Goal: Transaction & Acquisition: Purchase product/service

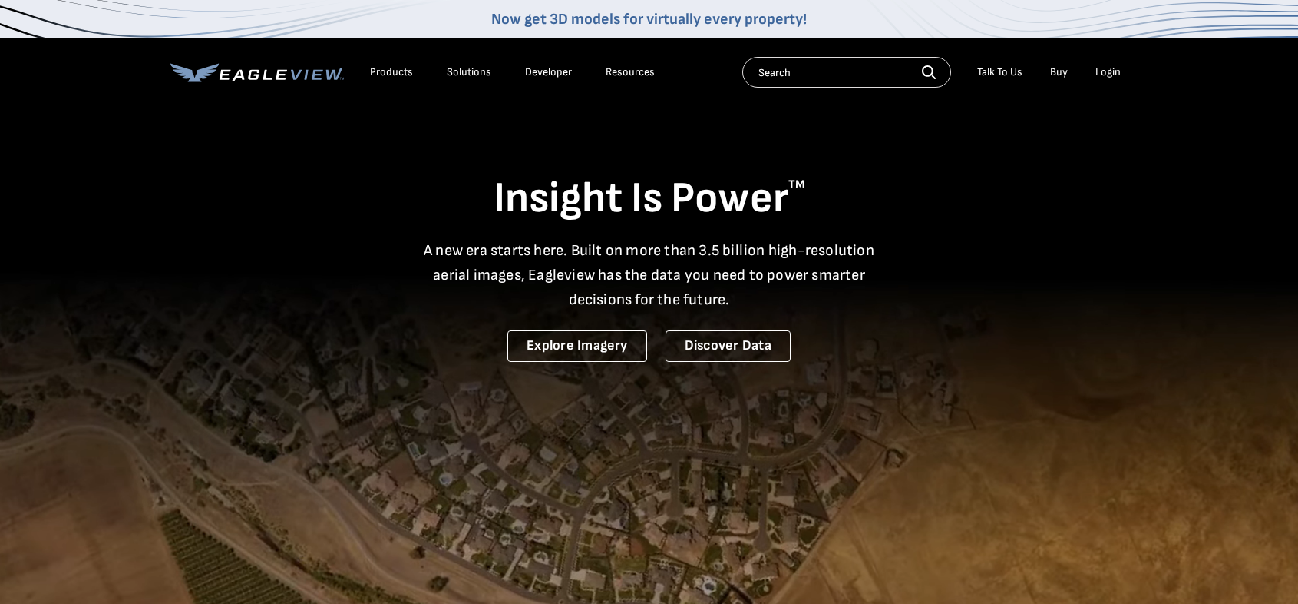
click at [1111, 71] on div "Login" at bounding box center [1108, 72] width 25 height 14
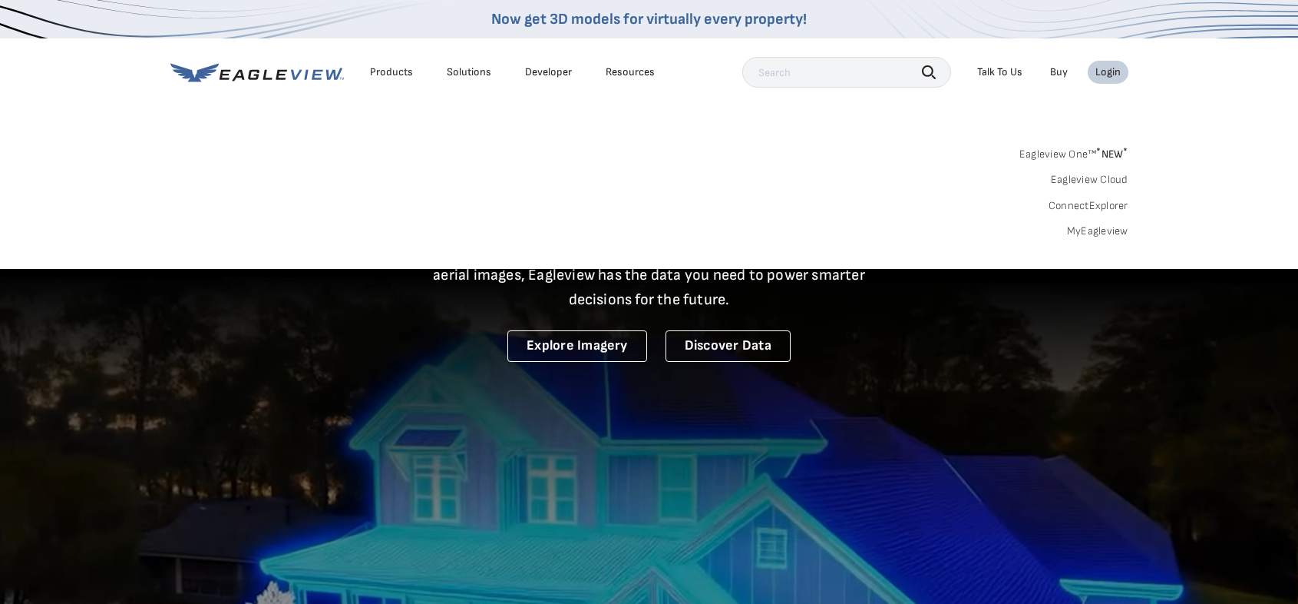
click at [1110, 69] on div "Login" at bounding box center [1108, 72] width 25 height 14
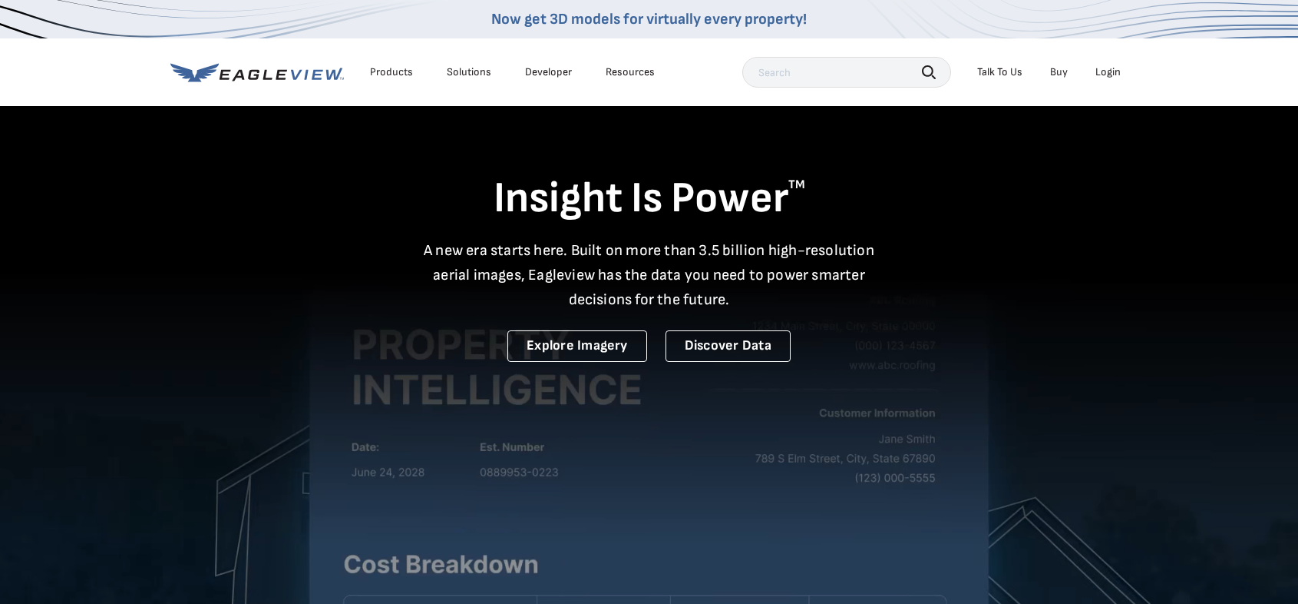
click at [1108, 74] on div "Login" at bounding box center [1108, 72] width 25 height 14
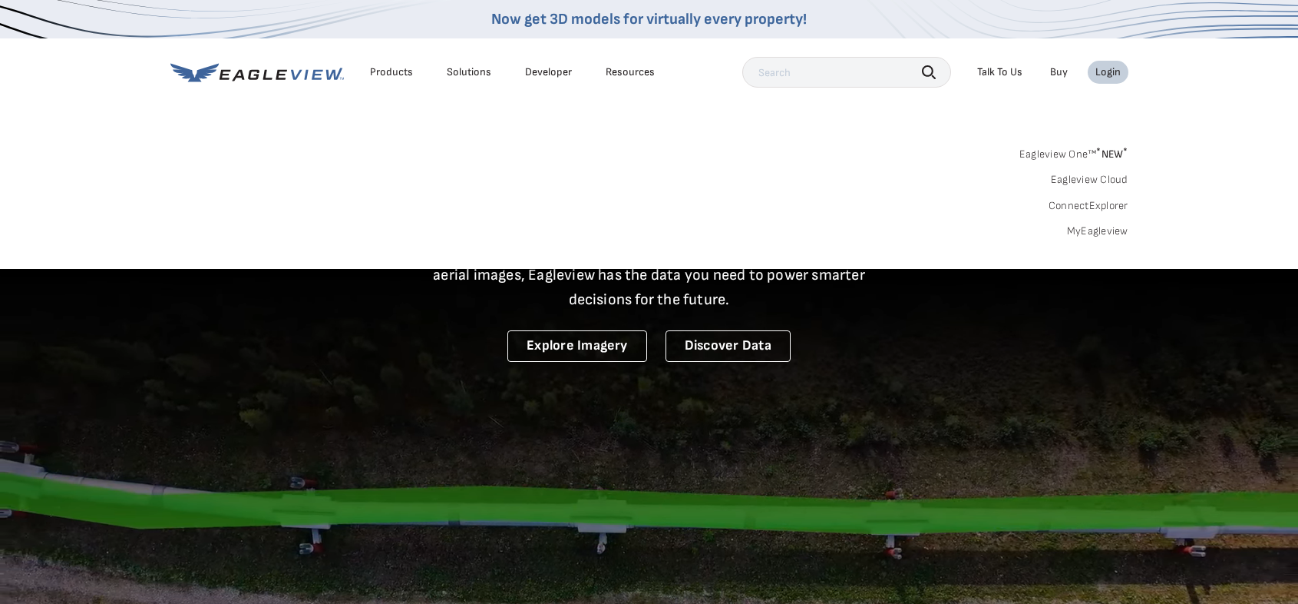
click at [1108, 74] on div "Login" at bounding box center [1108, 72] width 25 height 14
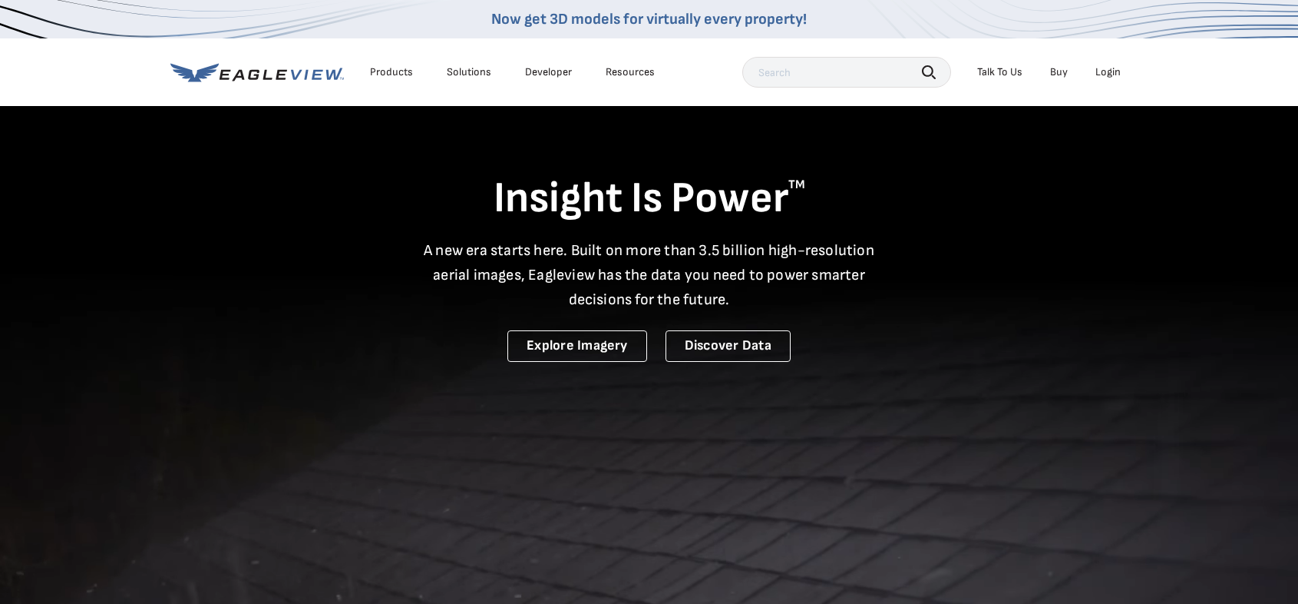
click at [1108, 74] on div "Login" at bounding box center [1108, 72] width 25 height 14
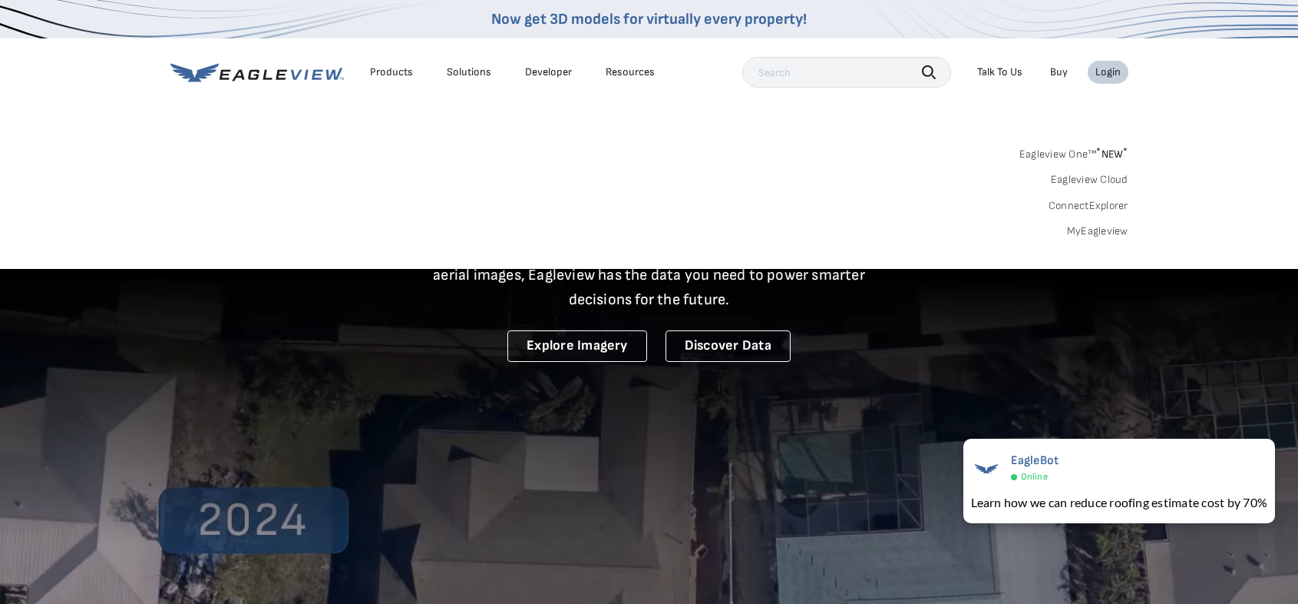
click at [1086, 233] on link "MyEagleview" at bounding box center [1097, 231] width 61 height 14
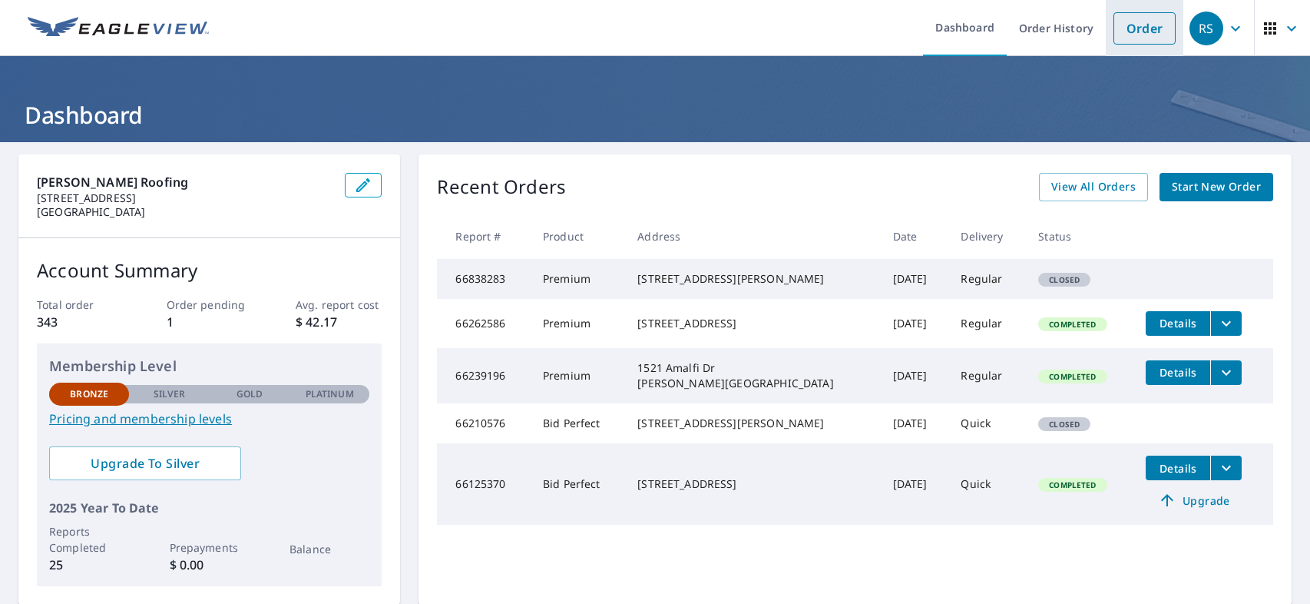
click at [1130, 27] on link "Order" at bounding box center [1144, 28] width 62 height 32
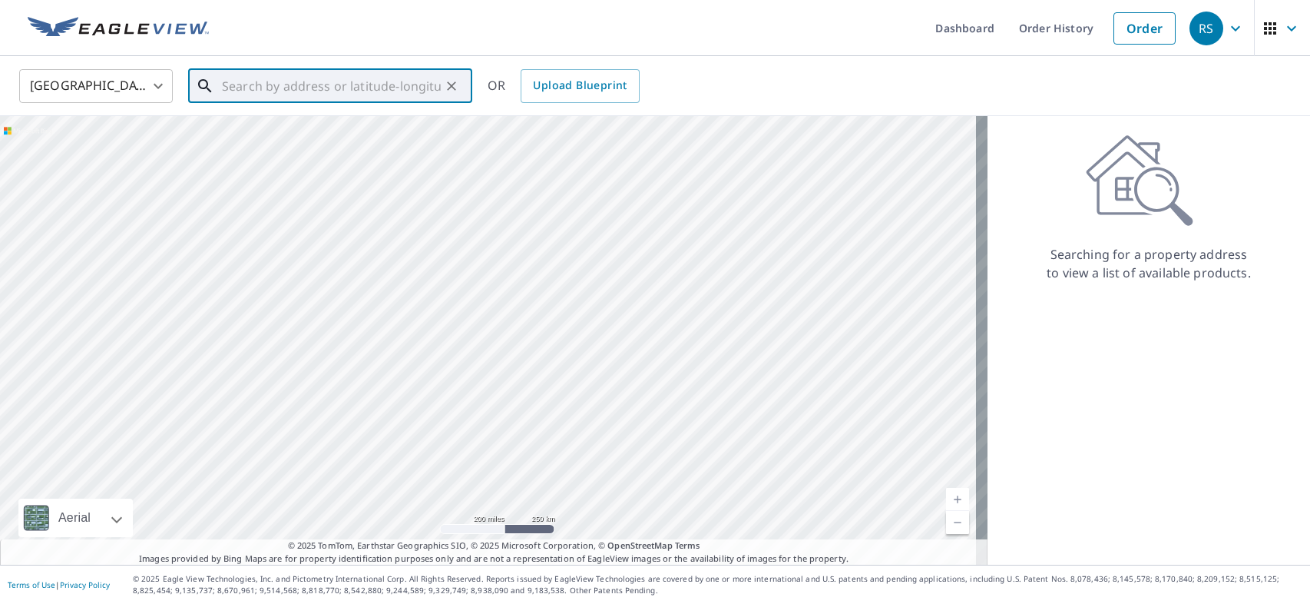
click at [339, 82] on input "text" at bounding box center [331, 85] width 219 height 43
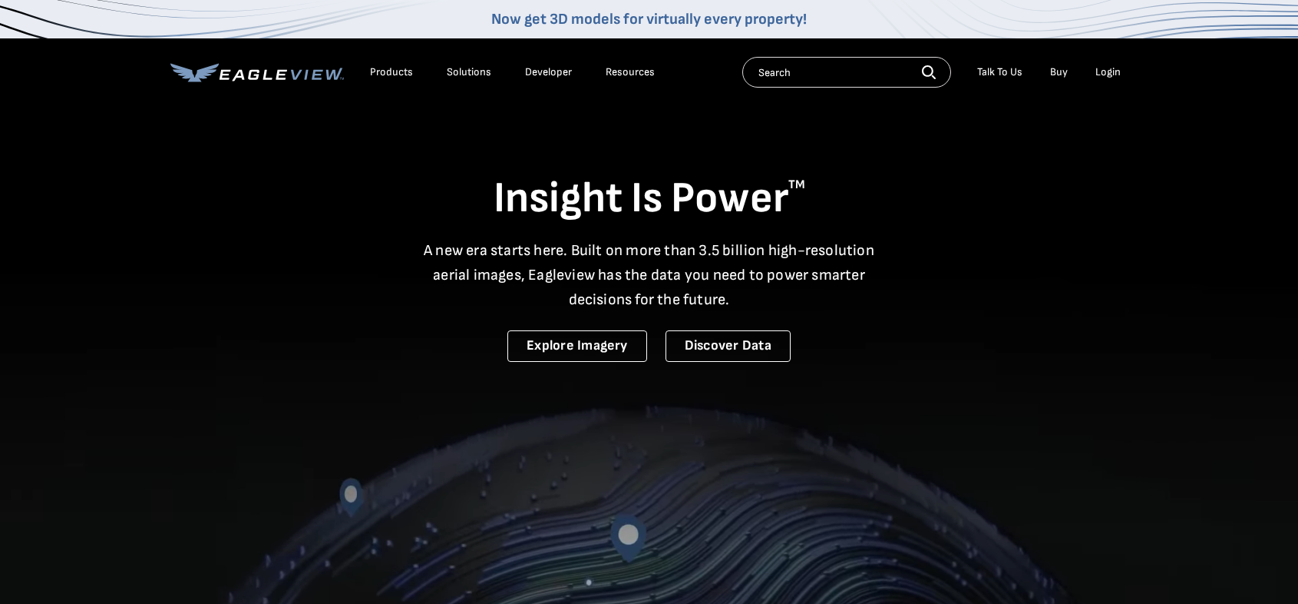
click at [1106, 71] on div "Login" at bounding box center [1108, 72] width 25 height 14
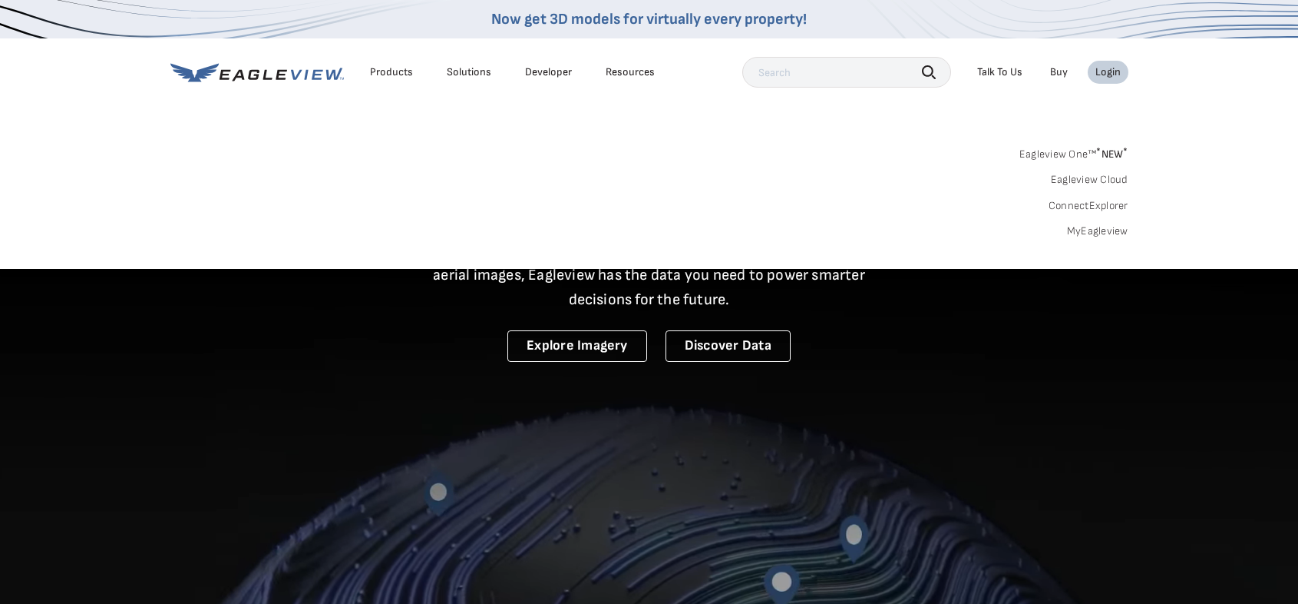
click at [1106, 71] on div "Login" at bounding box center [1108, 72] width 25 height 14
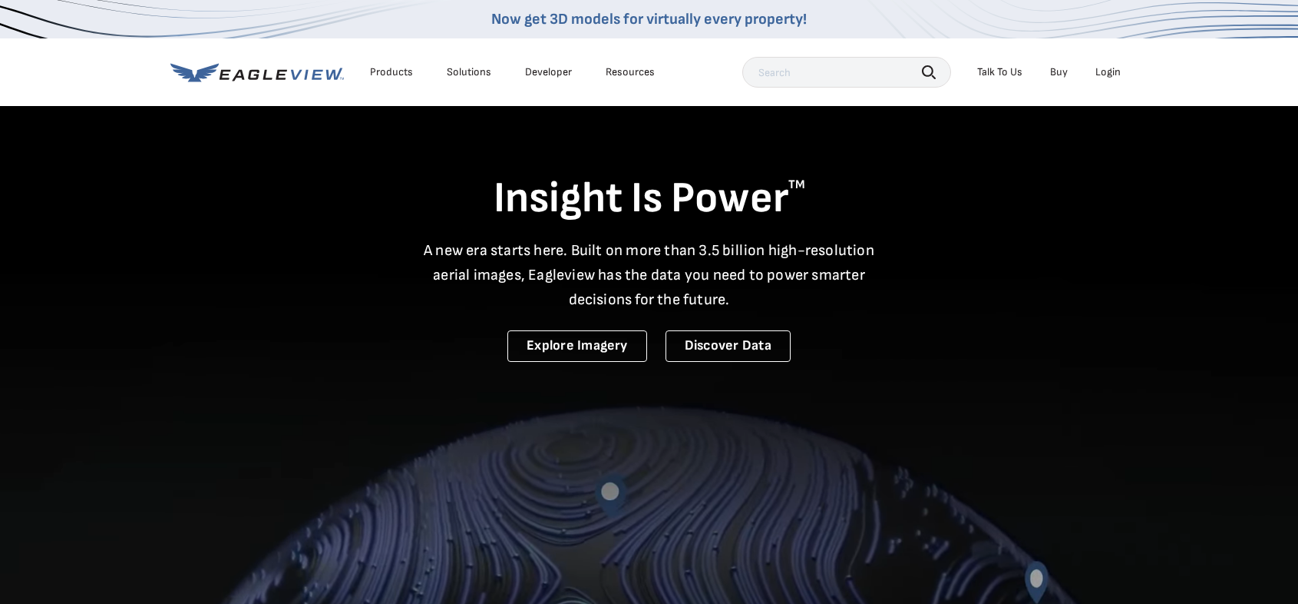
click at [1106, 71] on div "Login" at bounding box center [1108, 72] width 25 height 14
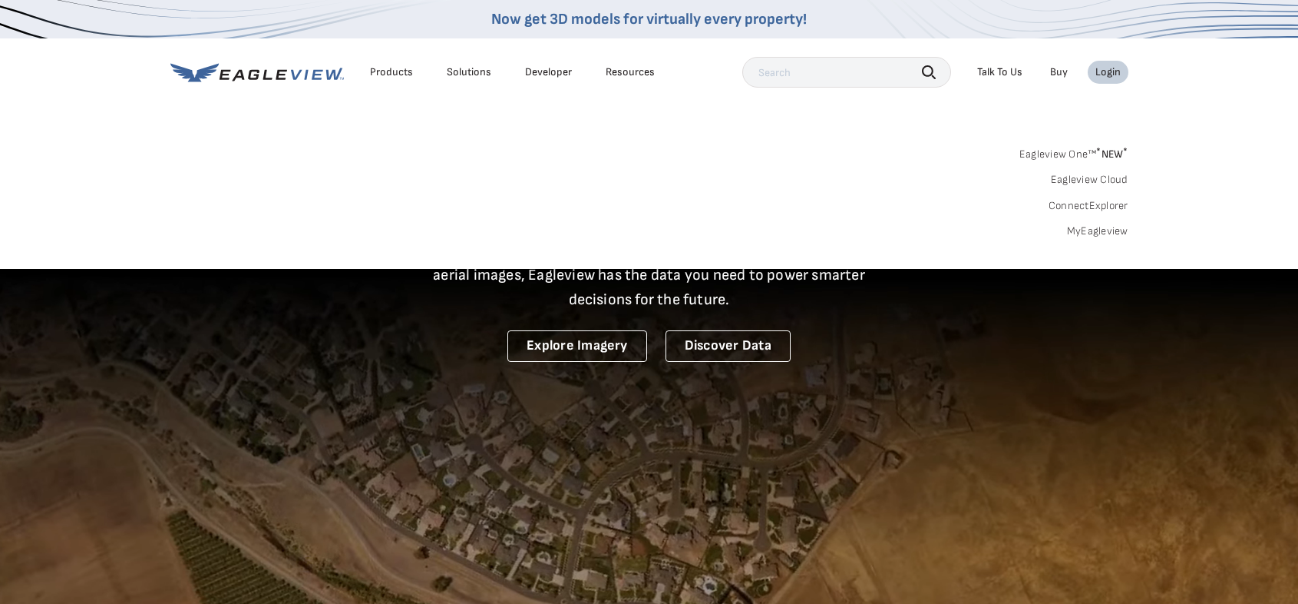
click at [1104, 231] on link "MyEagleview" at bounding box center [1097, 231] width 61 height 14
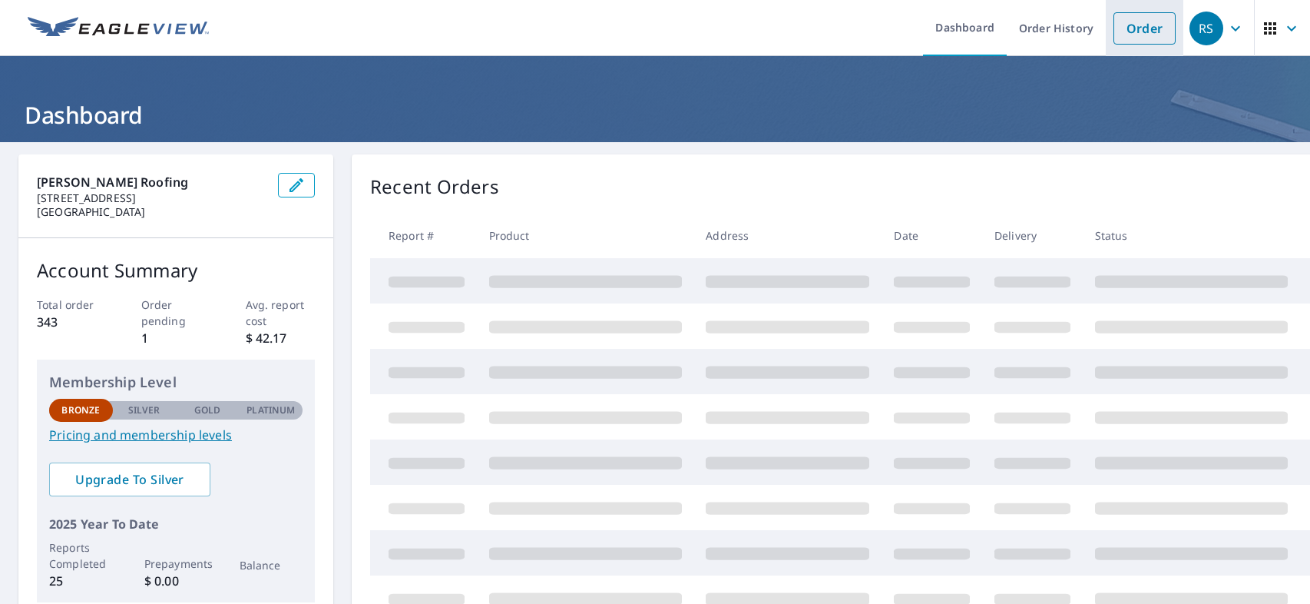
click at [1120, 25] on link "Order" at bounding box center [1144, 28] width 62 height 32
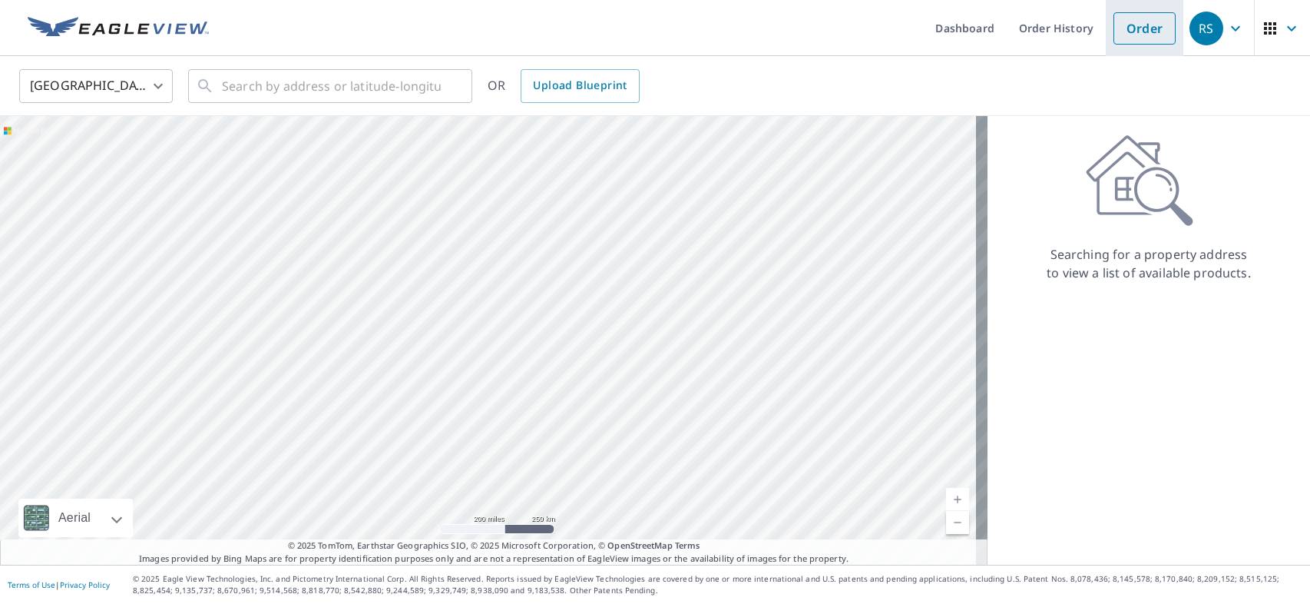
click at [1127, 31] on link "Order" at bounding box center [1144, 28] width 62 height 32
click at [279, 78] on input "text" at bounding box center [331, 85] width 219 height 43
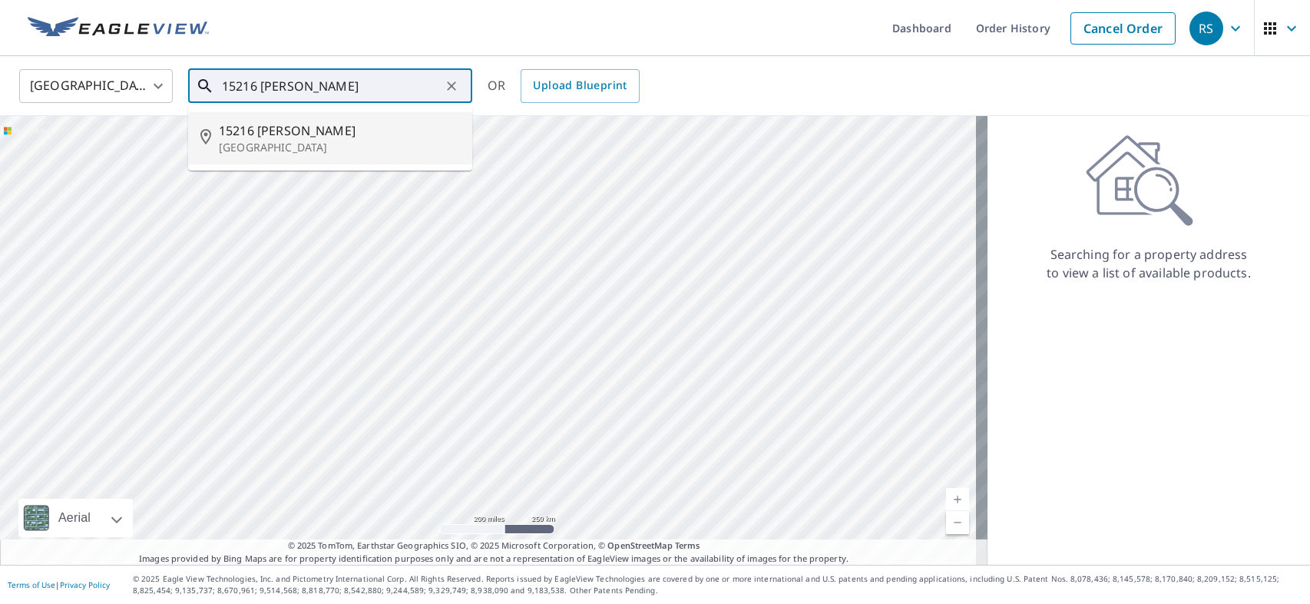
click at [385, 149] on p "Los Angeles, CA 90077" at bounding box center [339, 147] width 241 height 15
type input "15216 Antelo Pl Los Angeles, CA 90077"
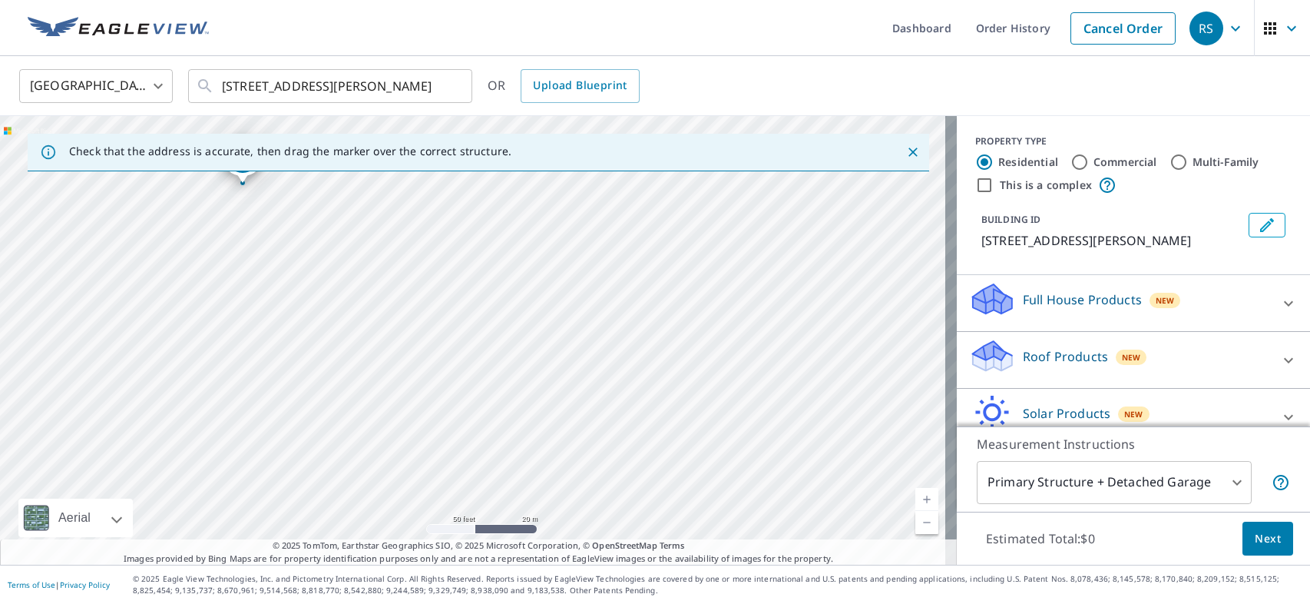
drag, startPoint x: 362, startPoint y: 371, endPoint x: 1052, endPoint y: 346, distance: 690.0
click at [1052, 346] on div "Check that the address is accurate, then drag the marker over the correct struc…" at bounding box center [655, 340] width 1310 height 448
drag, startPoint x: 586, startPoint y: 402, endPoint x: 1306, endPoint y: 451, distance: 721.9
click at [1306, 451] on div "Dashboard Order History Cancel Order RS United States US ​ 15216 Antelo Pl Los …" at bounding box center [655, 302] width 1310 height 604
click at [755, 486] on div "15216 Antelo Pl Los Angeles, CA 90077" at bounding box center [478, 340] width 957 height 448
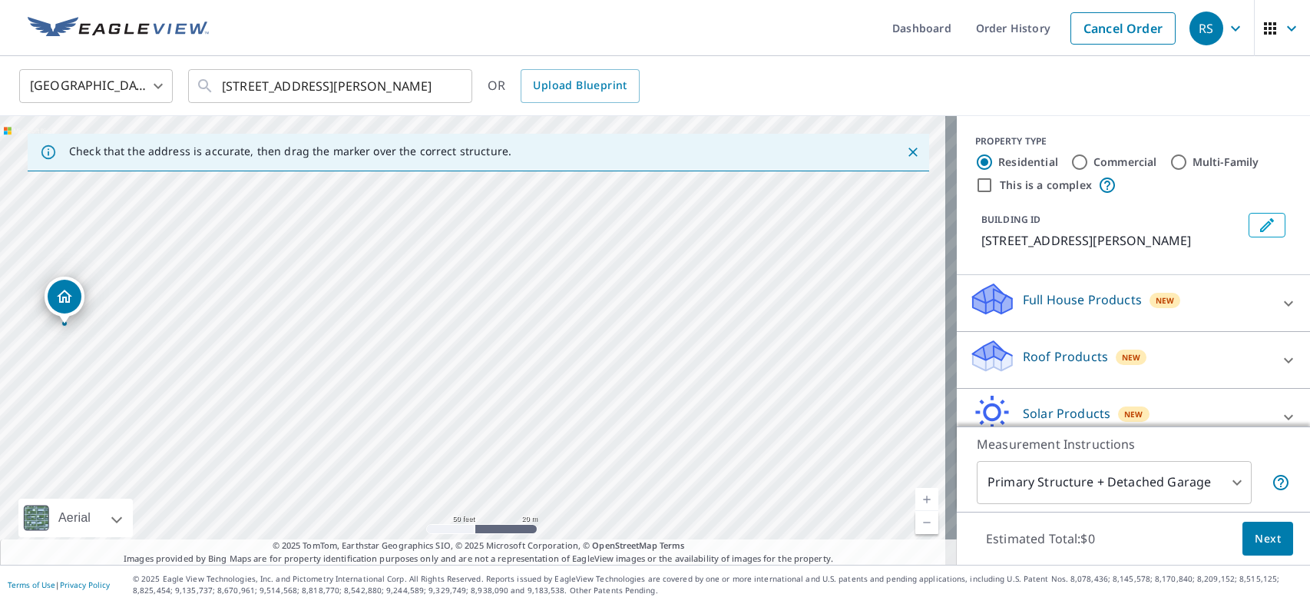
click at [63, 296] on icon "Dropped pin, building 1, Residential property, 15216 Antelo Pl Los Angeles, CA …" at bounding box center [64, 296] width 18 height 18
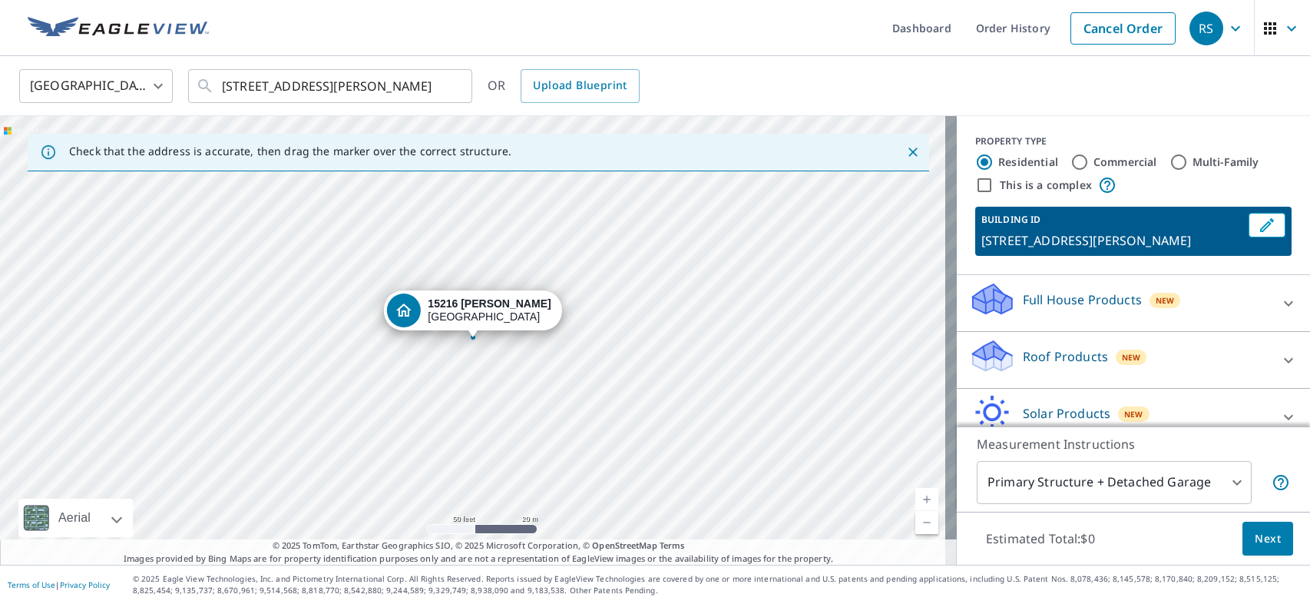
click at [494, 307] on strong "15216 Antelo Pl" at bounding box center [489, 303] width 123 height 12
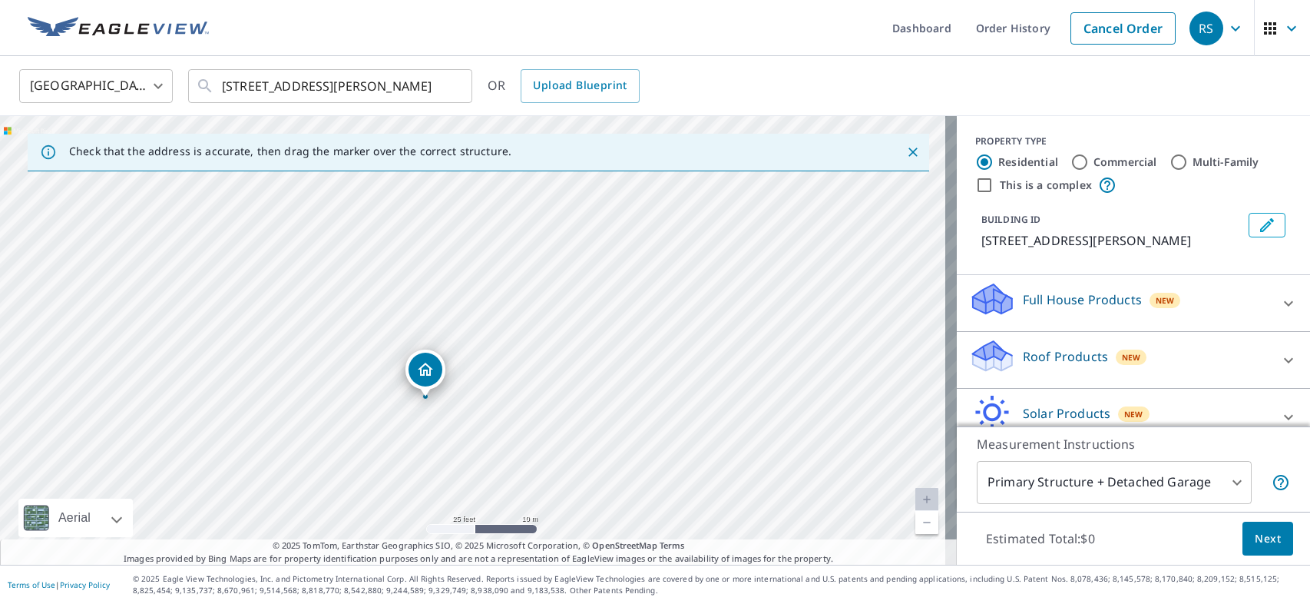
drag, startPoint x: 346, startPoint y: 344, endPoint x: 425, endPoint y: 373, distance: 84.3
drag, startPoint x: 413, startPoint y: 375, endPoint x: 415, endPoint y: 431, distance: 55.3
click at [415, 431] on div "15216 Antelo Pl Los Angeles, CA 90077" at bounding box center [478, 340] width 957 height 448
click at [905, 154] on icon "Close" at bounding box center [912, 151] width 15 height 15
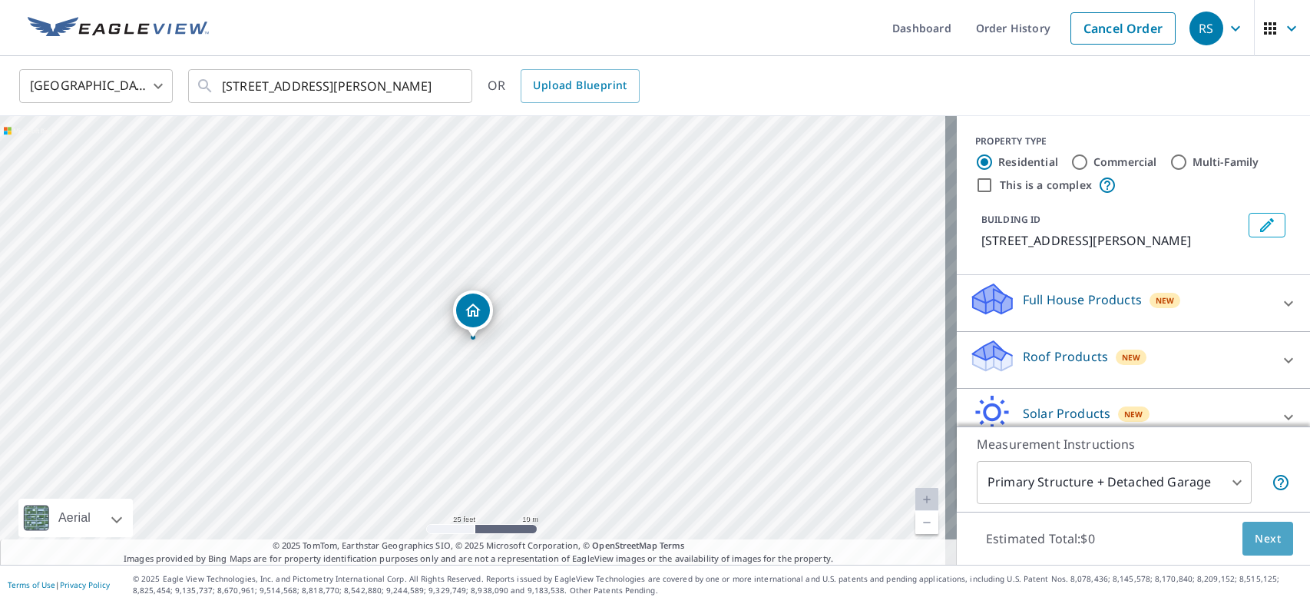
click at [1255, 539] on span "Next" at bounding box center [1268, 538] width 26 height 19
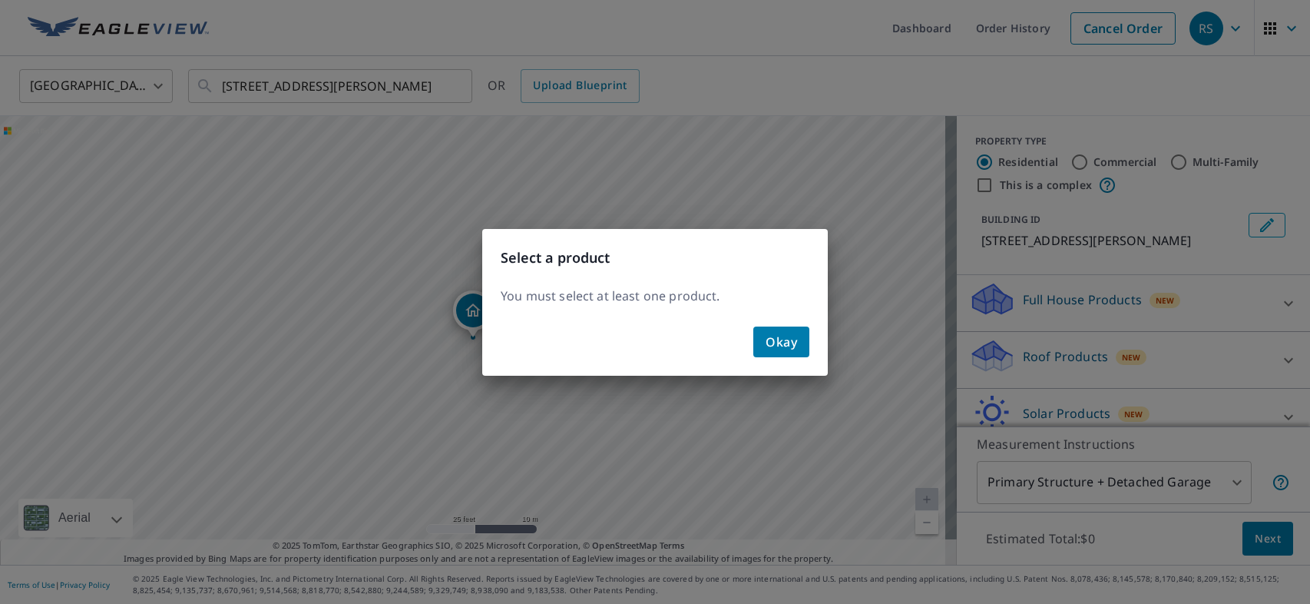
click at [776, 341] on span "Okay" at bounding box center [781, 341] width 31 height 21
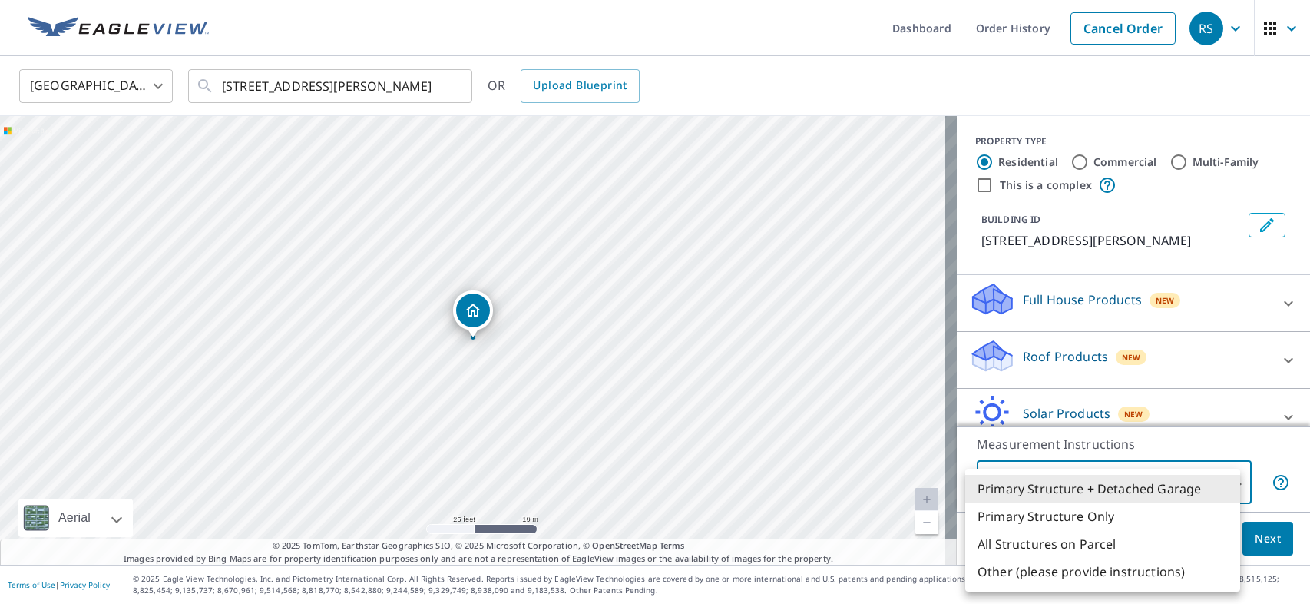
click at [1130, 485] on body "RS RS Dashboard Order History Cancel Order RS United States US ​ 15216 Antelo P…" at bounding box center [655, 302] width 1310 height 604
click at [1037, 520] on li "Primary Structure Only" at bounding box center [1102, 516] width 275 height 28
type input "2"
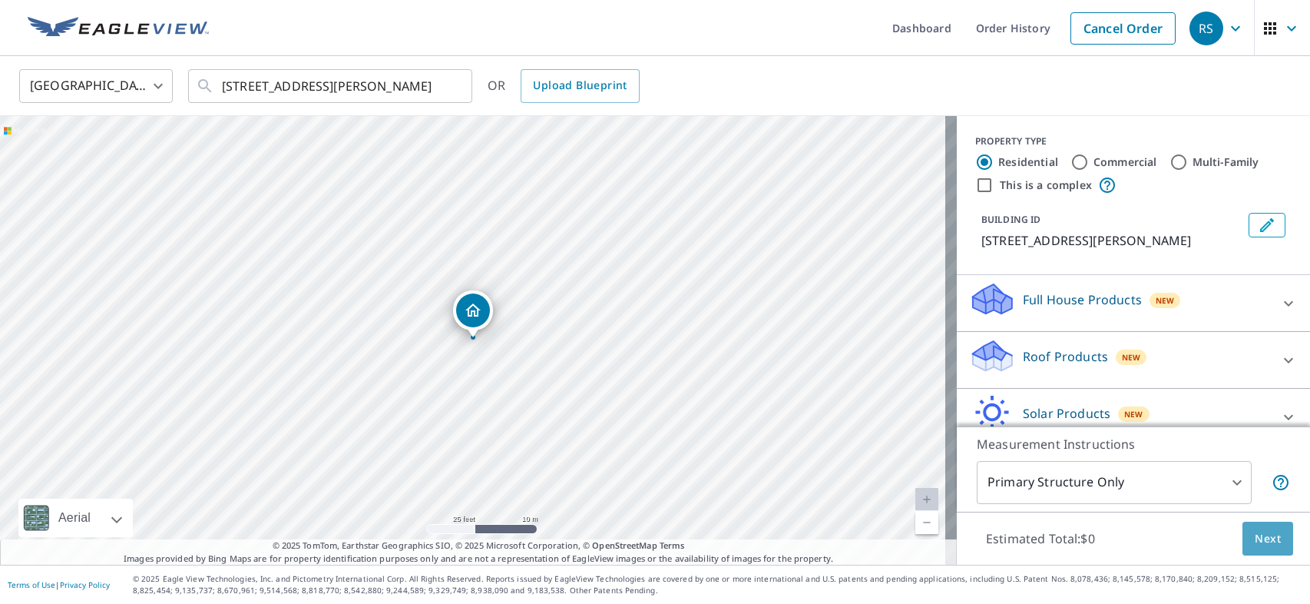
click at [1255, 534] on span "Next" at bounding box center [1268, 538] width 26 height 19
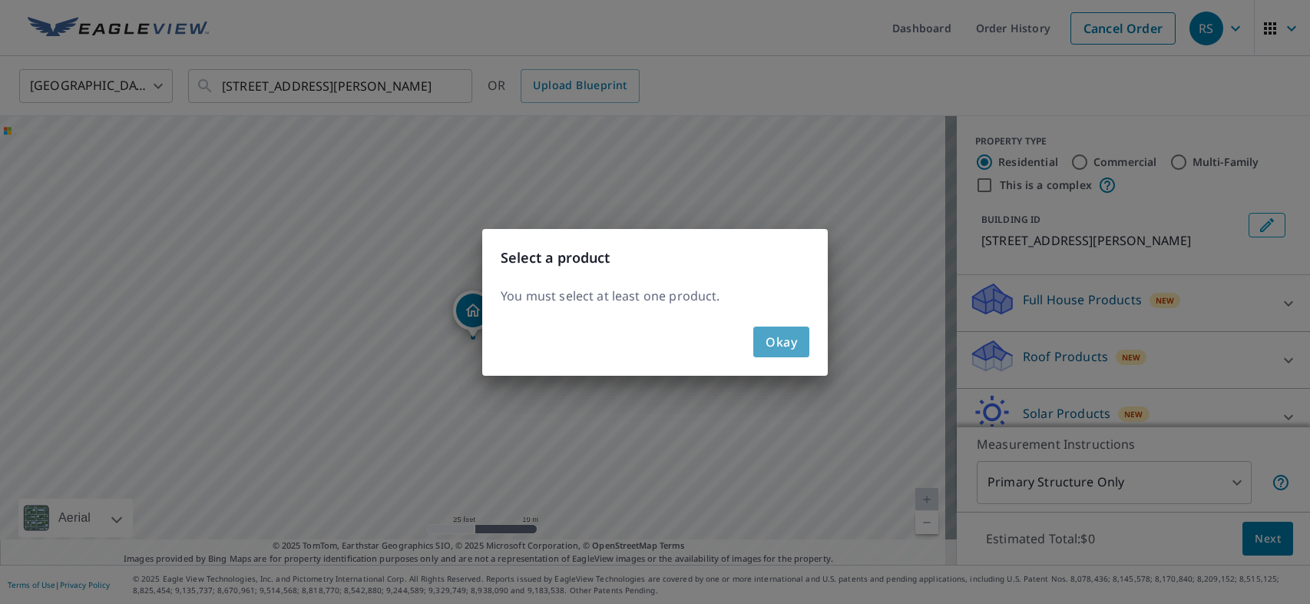
click at [777, 343] on span "Okay" at bounding box center [781, 341] width 31 height 21
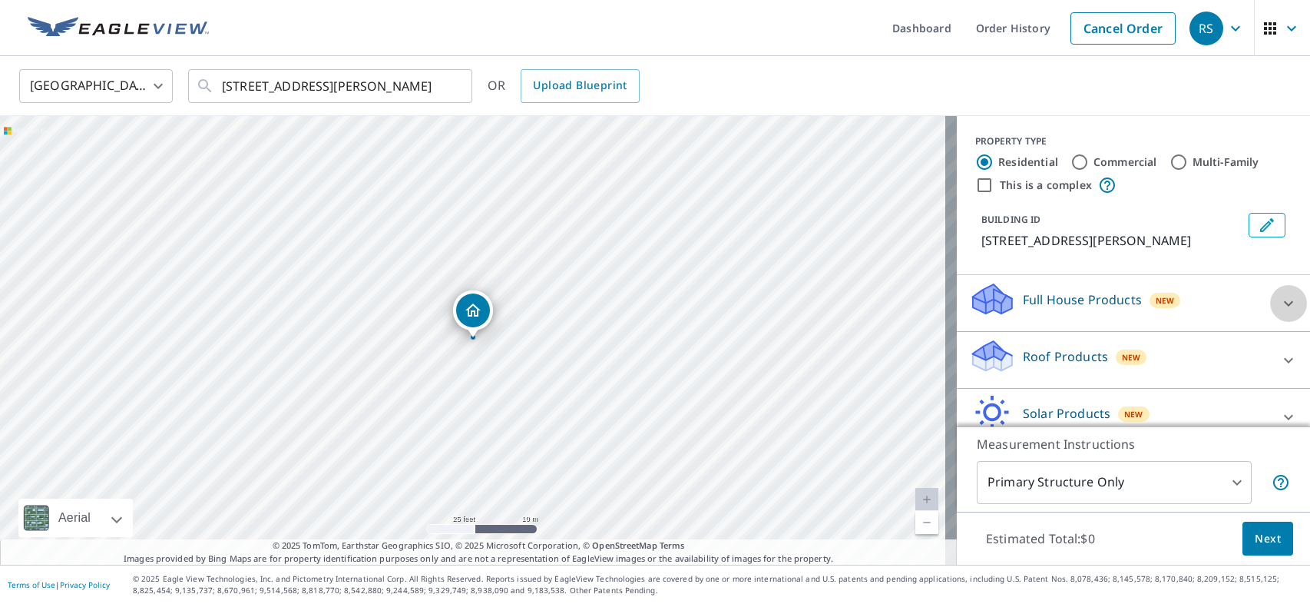
click at [1279, 305] on icon at bounding box center [1288, 303] width 18 height 18
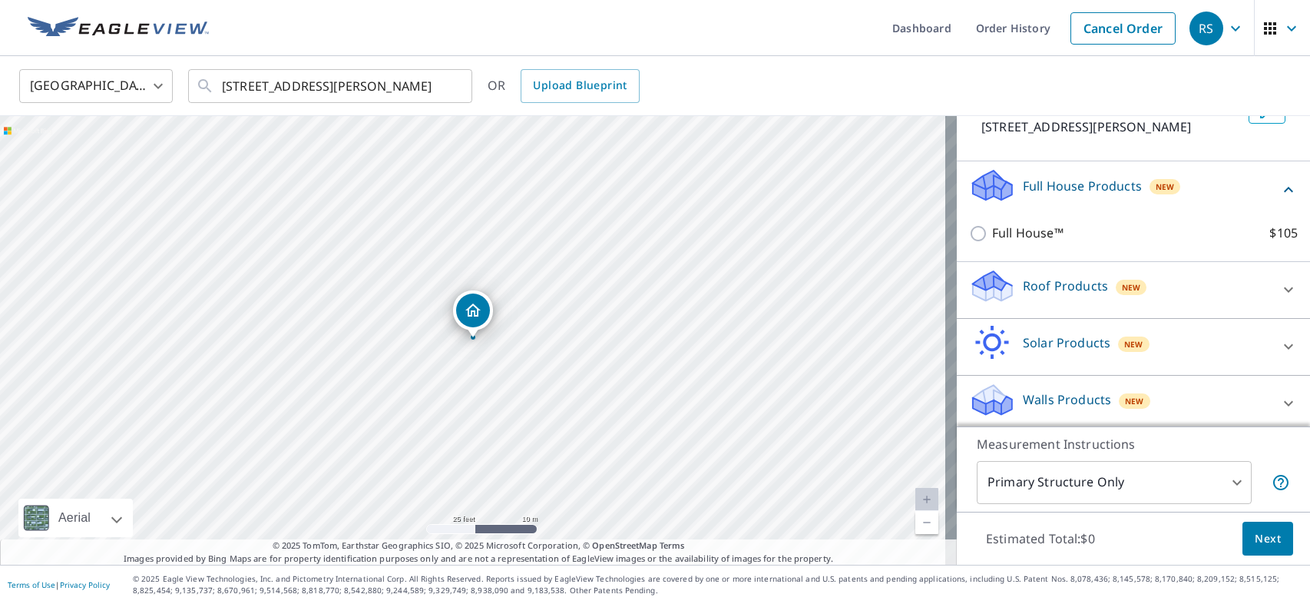
scroll to position [120, 0]
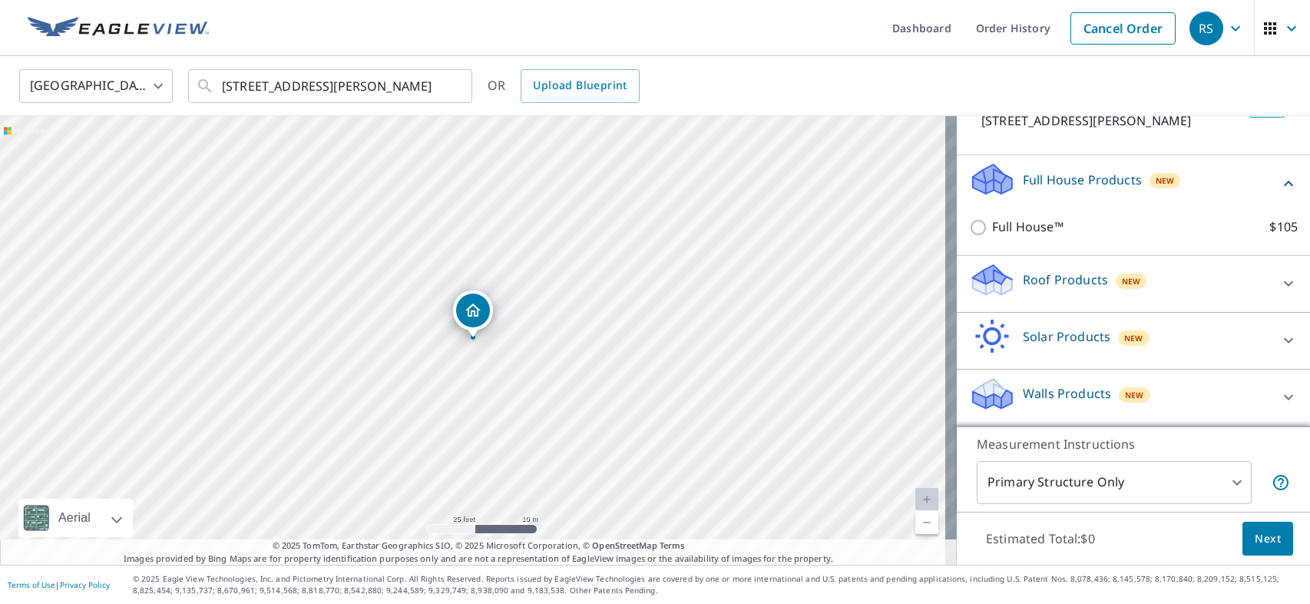
click at [1035, 281] on p "Roof Products" at bounding box center [1065, 279] width 85 height 18
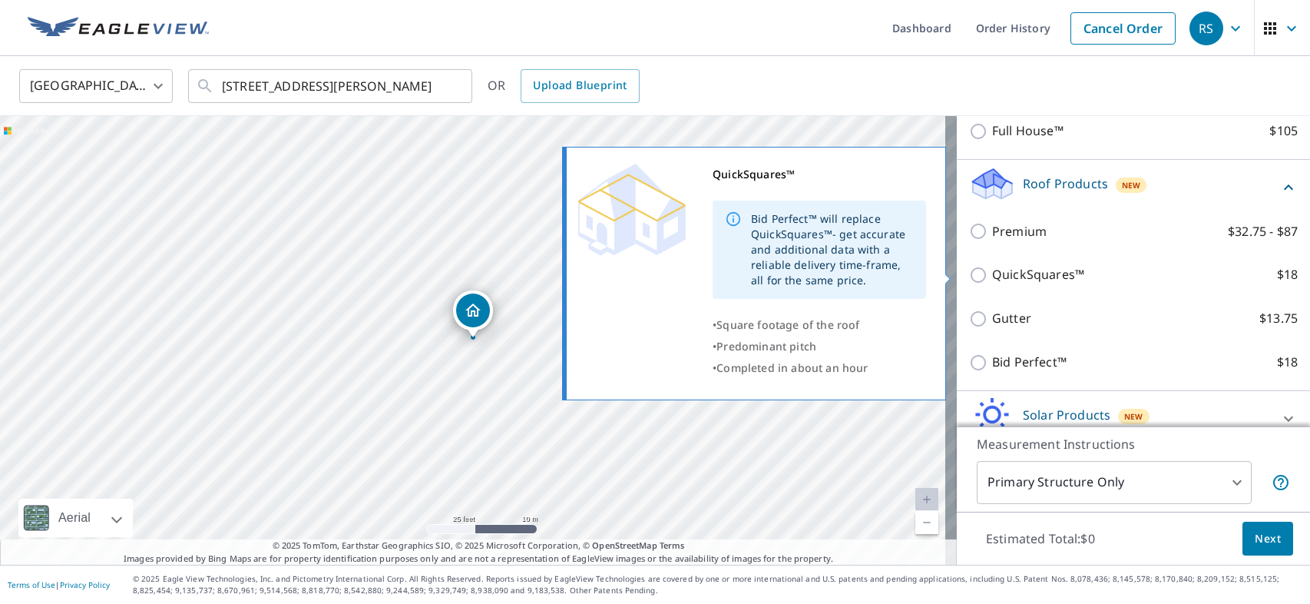
scroll to position [141, 0]
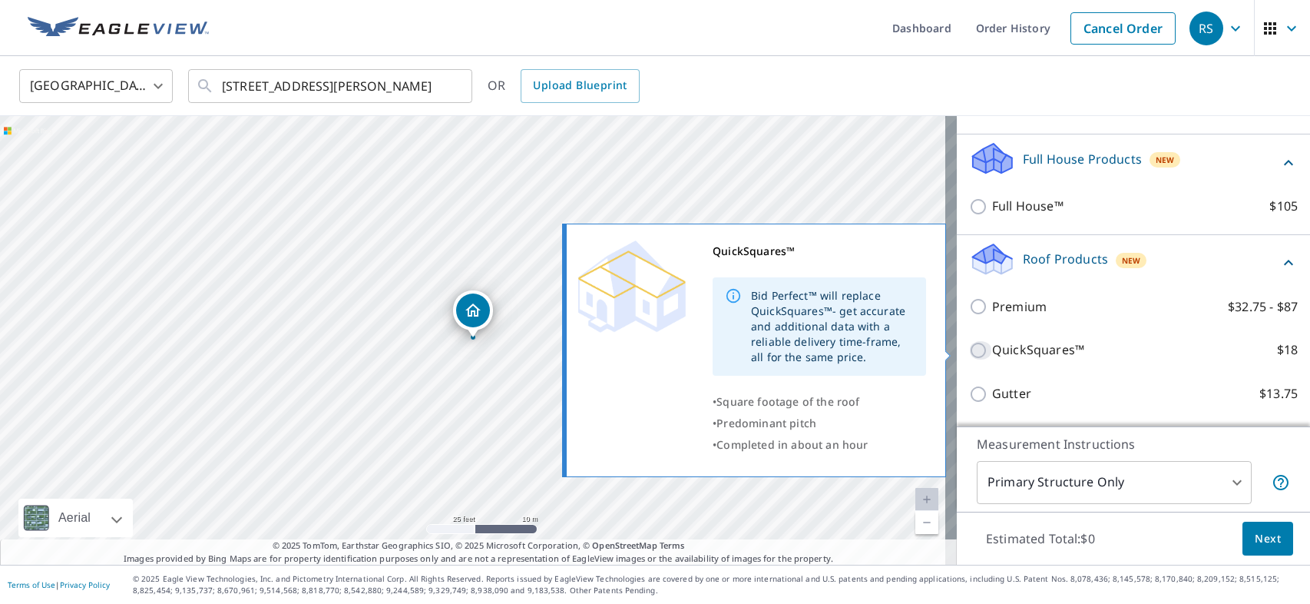
click at [971, 348] on input "QuickSquares™ $18" at bounding box center [980, 350] width 23 height 18
checkbox input "true"
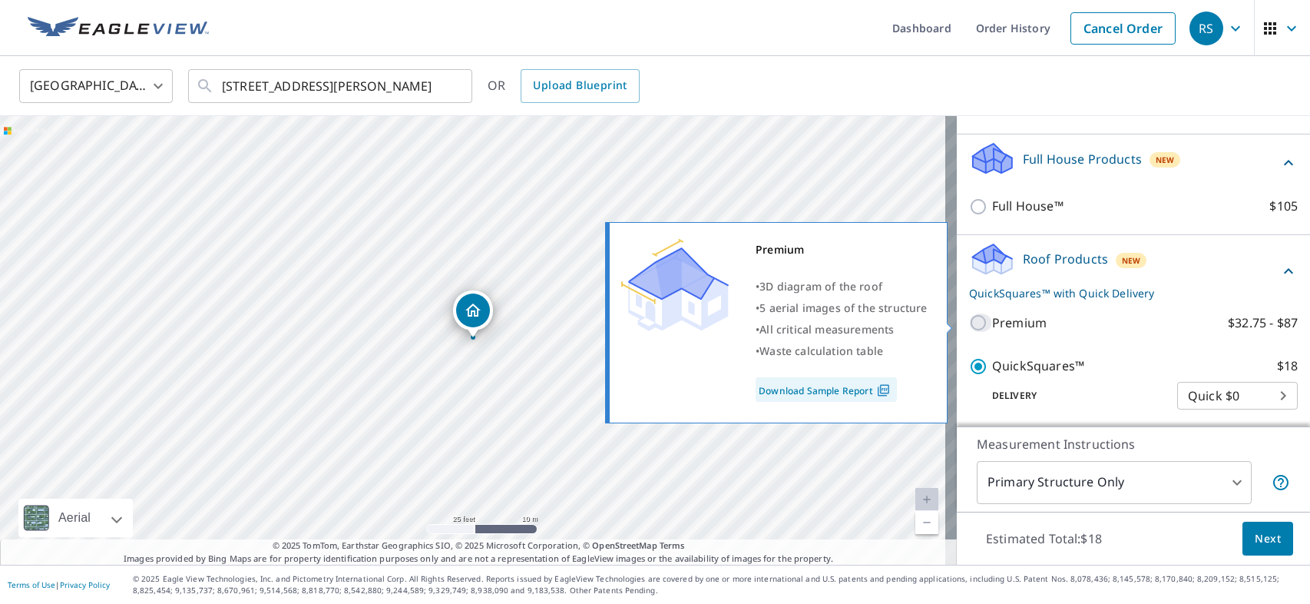
click at [969, 322] on input "Premium $32.75 - $87" at bounding box center [980, 322] width 23 height 18
checkbox input "true"
checkbox input "false"
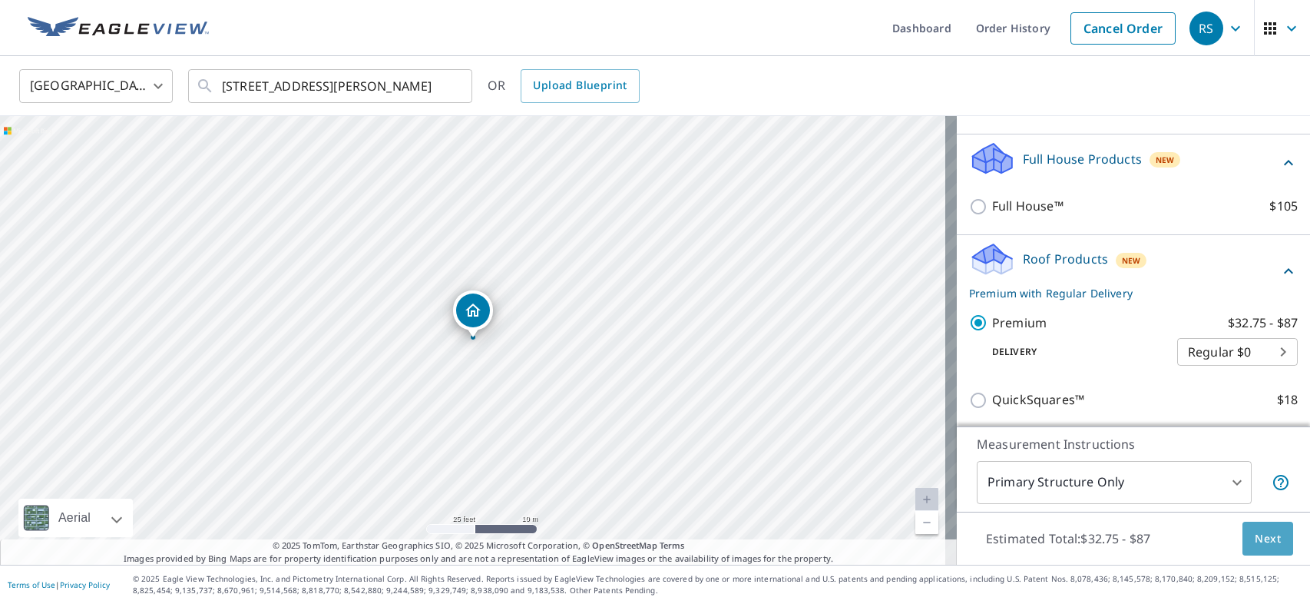
click at [1255, 537] on span "Next" at bounding box center [1268, 538] width 26 height 19
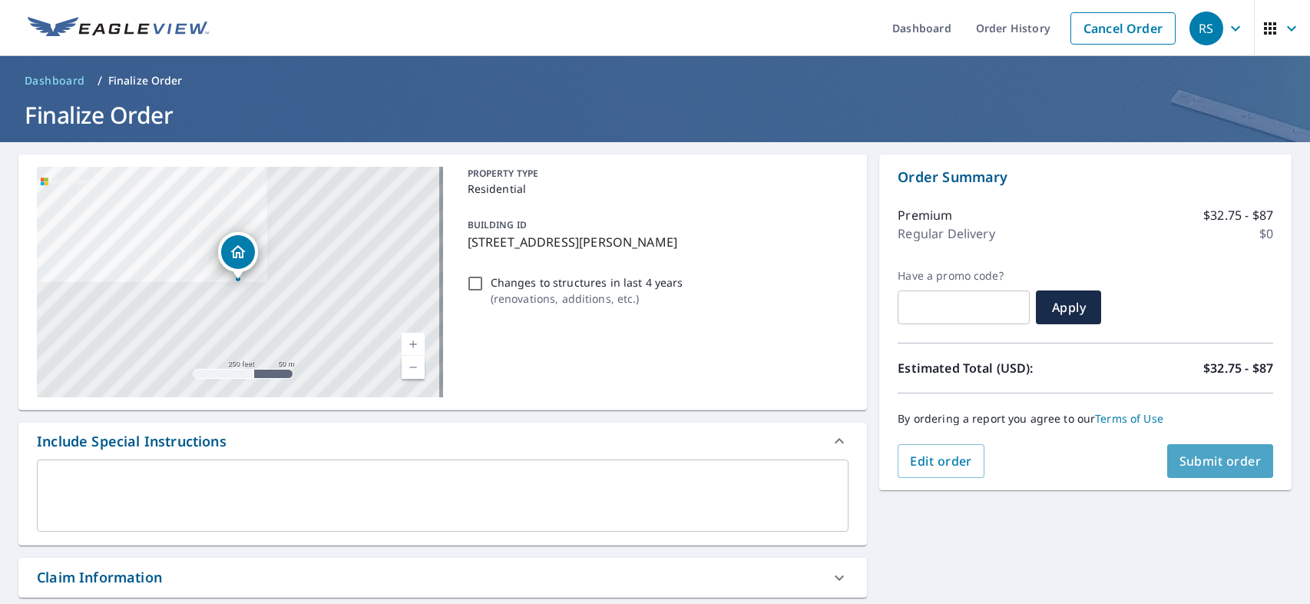
click at [1202, 460] on span "Submit order" at bounding box center [1220, 460] width 82 height 17
